Goal: Transaction & Acquisition: Subscribe to service/newsletter

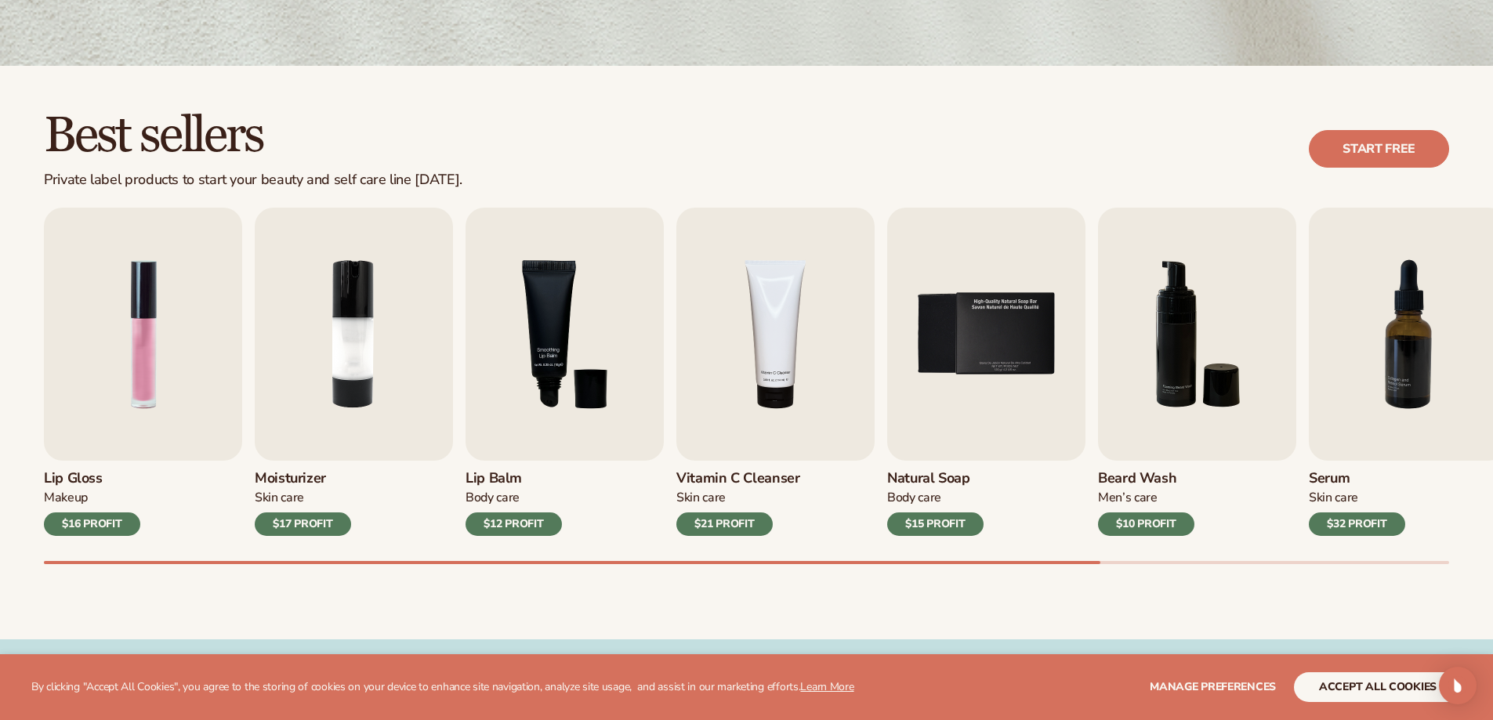
scroll to position [470, 0]
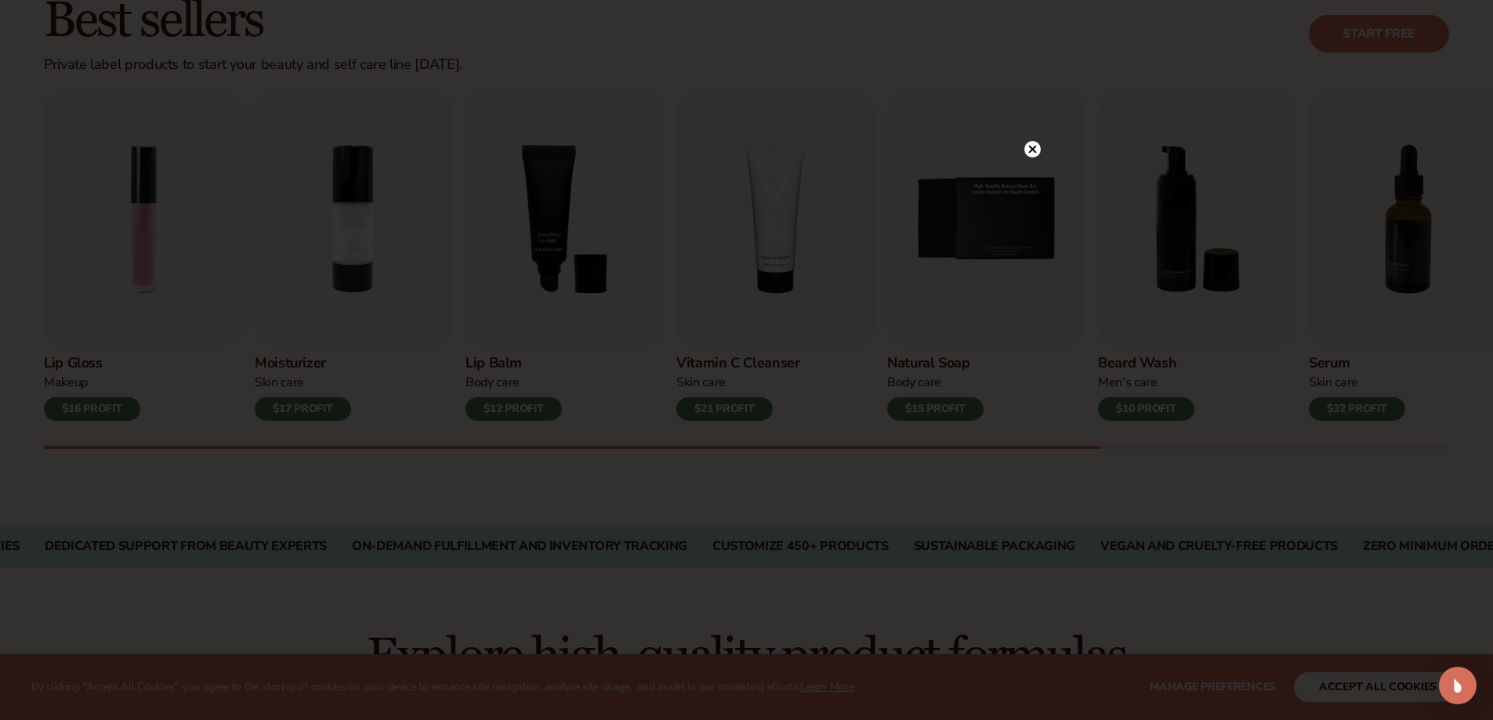
click at [1033, 147] on circle at bounding box center [1032, 149] width 16 height 16
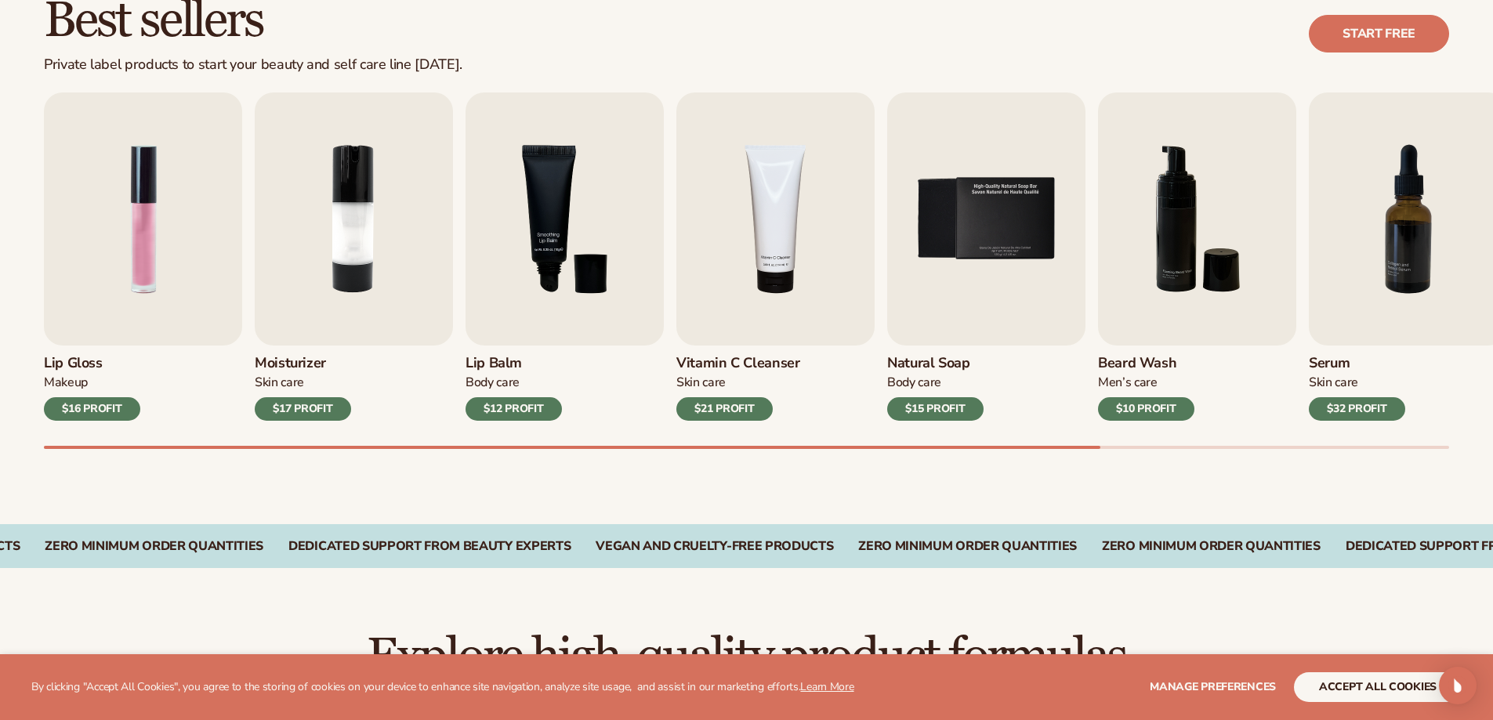
click at [717, 408] on div "$21 PROFIT" at bounding box center [724, 409] width 96 height 24
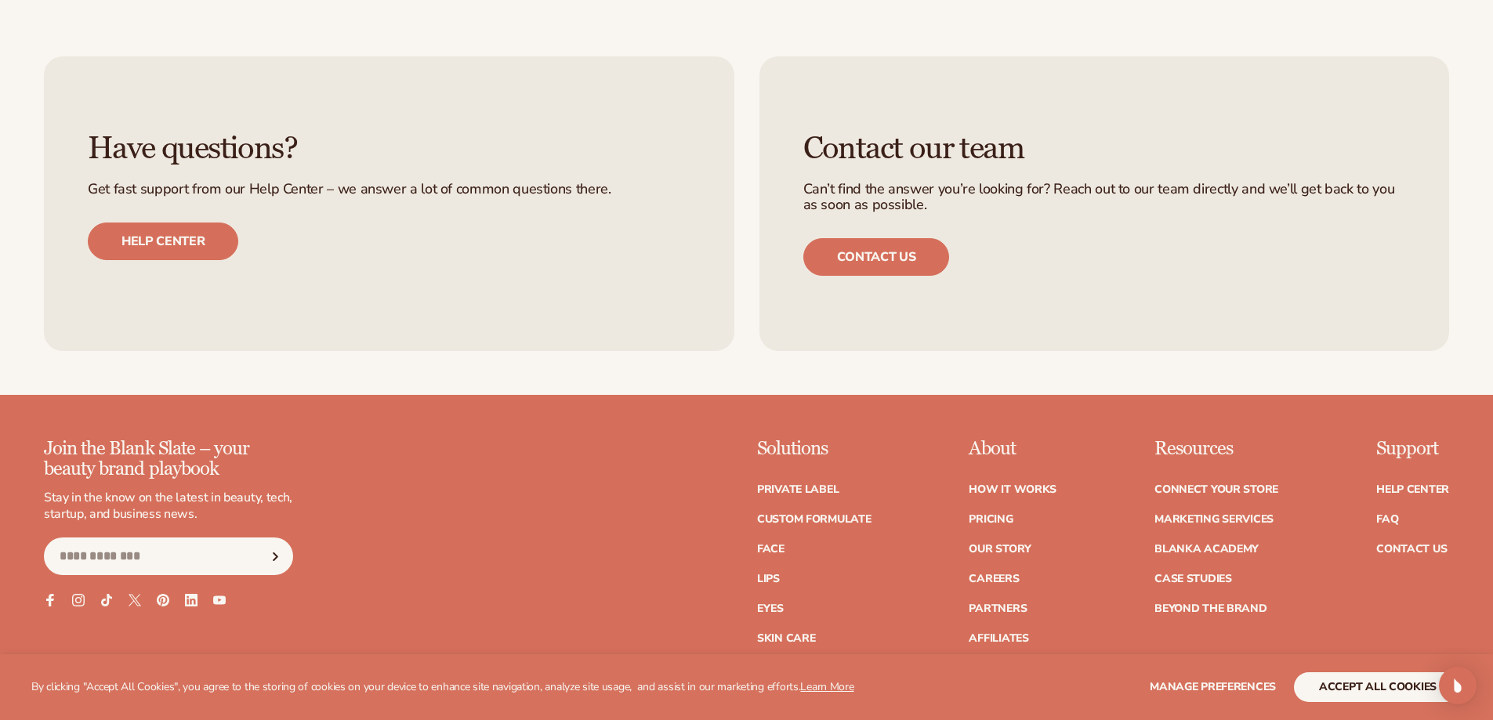
scroll to position [2821, 0]
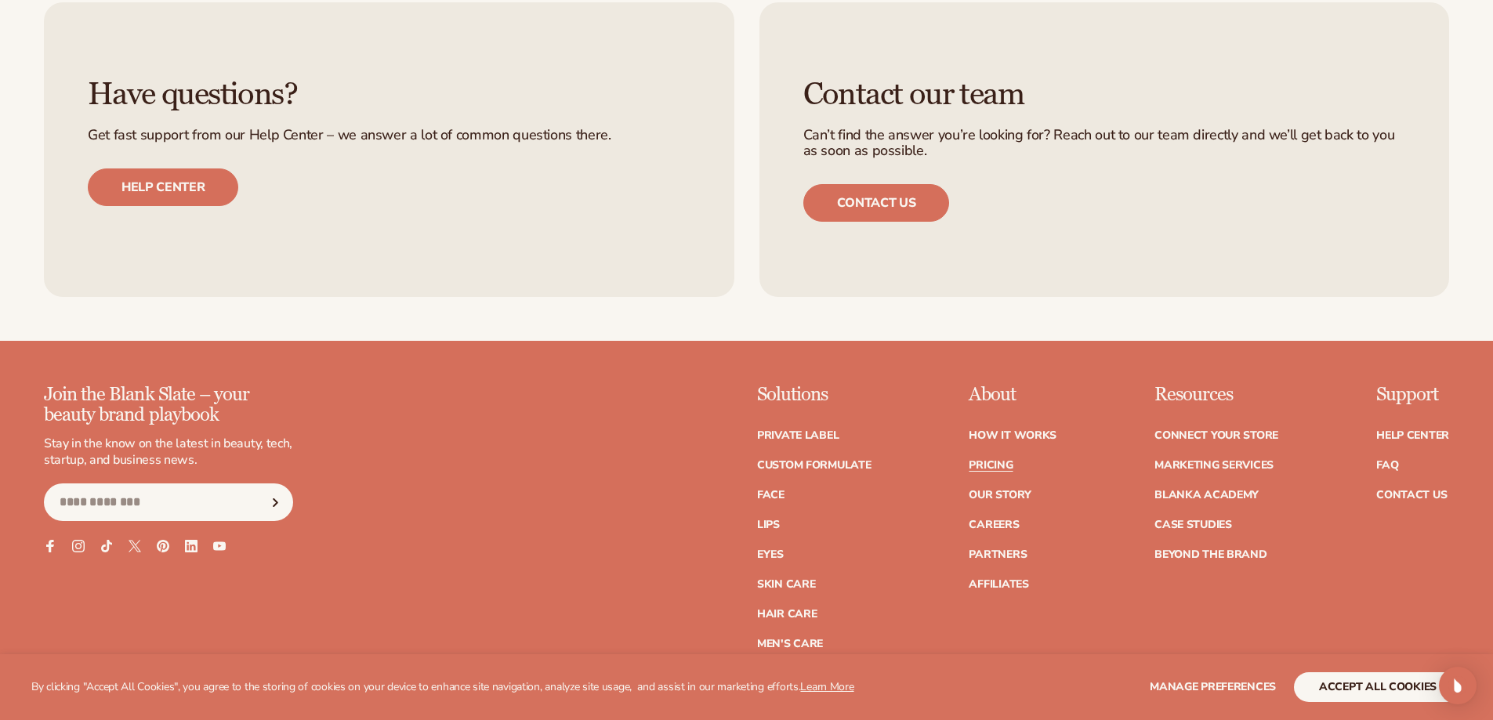
click at [993, 465] on link "Pricing" at bounding box center [991, 465] width 44 height 11
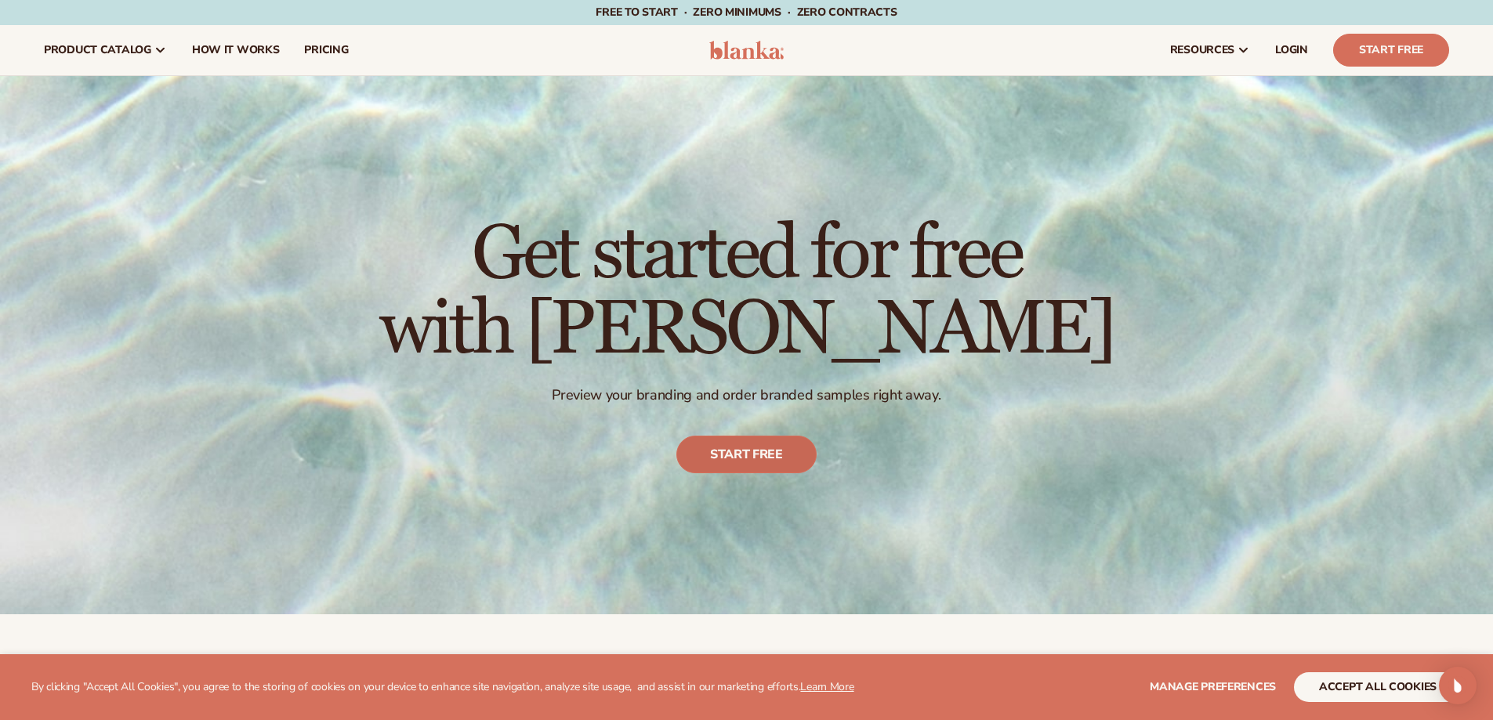
click at [756, 451] on link "Start free" at bounding box center [746, 455] width 140 height 38
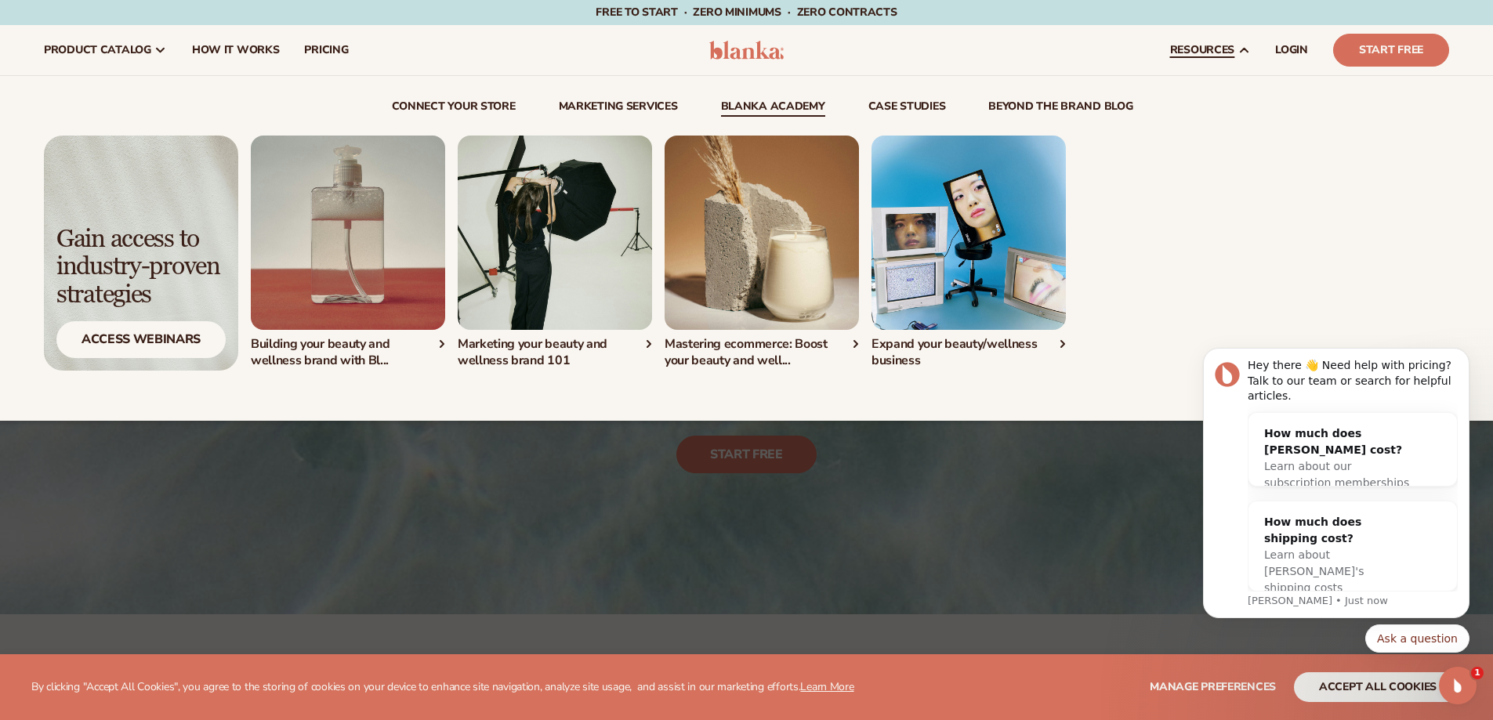
click at [368, 216] on img "1 / 4" at bounding box center [348, 233] width 194 height 194
